Goal: Task Accomplishment & Management: Manage account settings

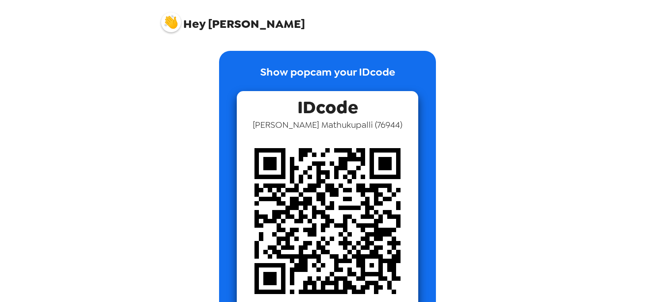
click at [171, 22] on img at bounding box center [171, 22] width 20 height 20
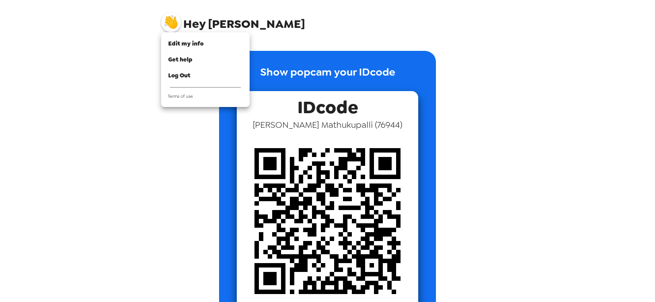
click at [518, 65] on div at bounding box center [327, 151] width 655 height 302
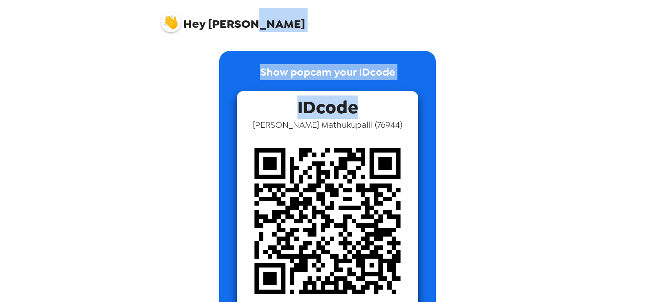
drag, startPoint x: 617, startPoint y: 22, endPoint x: 612, endPoint y: 59, distance: 38.0
click at [612, 59] on div "Hey Preethi Show popcam your IDcode IDcode Preethi Mathukupalli ( 76944 )" at bounding box center [327, 151] width 655 height 302
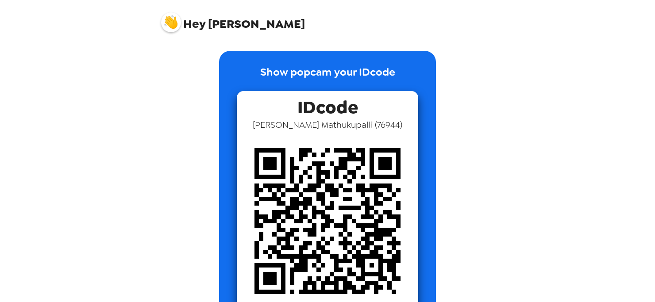
click at [587, 301] on div "Hey Preethi Show popcam your IDcode IDcode Preethi Mathukupalli ( 76944 )" at bounding box center [327, 151] width 655 height 302
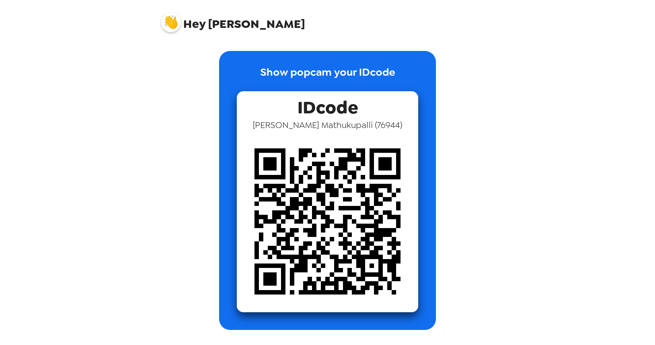
drag, startPoint x: 572, startPoint y: 19, endPoint x: 630, endPoint y: 12, distance: 58.1
click at [630, 12] on div "Hey Preethi Show popcam your IDcode IDcode Preethi Mathukupalli ( 76944 )" at bounding box center [327, 172] width 655 height 345
